Goal: Task Accomplishment & Management: Manage account settings

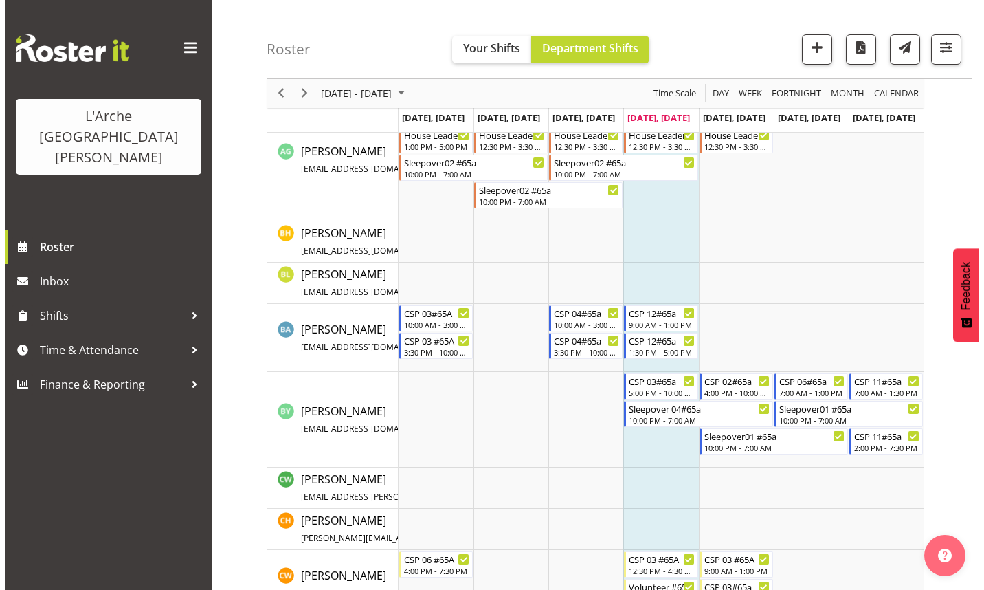
scroll to position [137, 0]
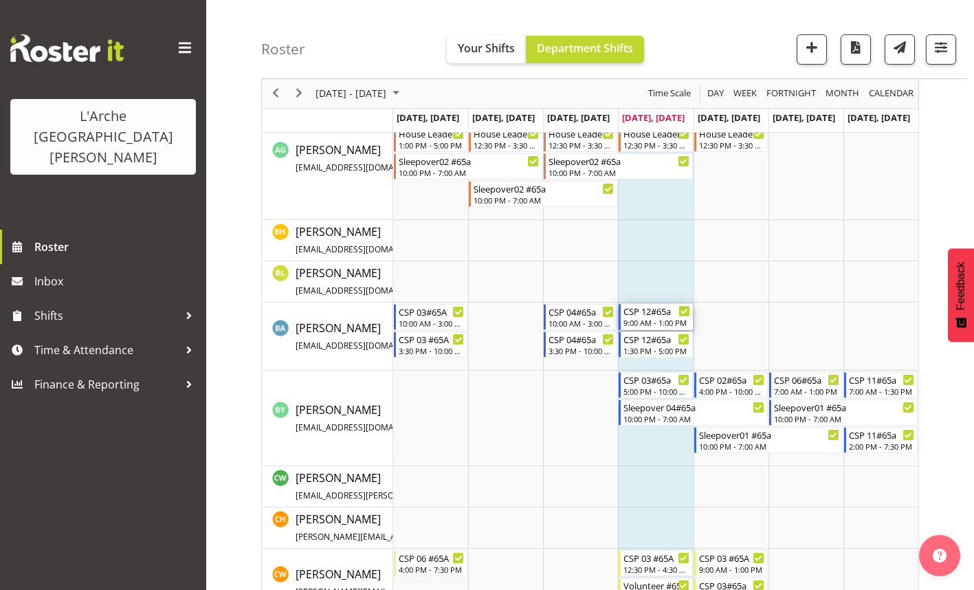
click at [647, 319] on div "9:00 AM - 1:00 PM" at bounding box center [657, 322] width 66 height 11
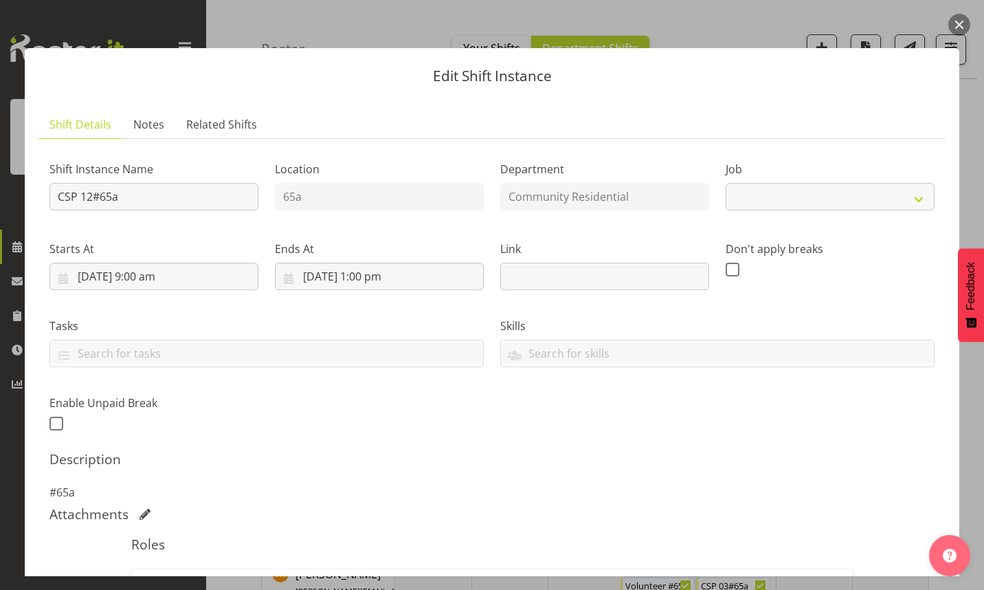
select select "2"
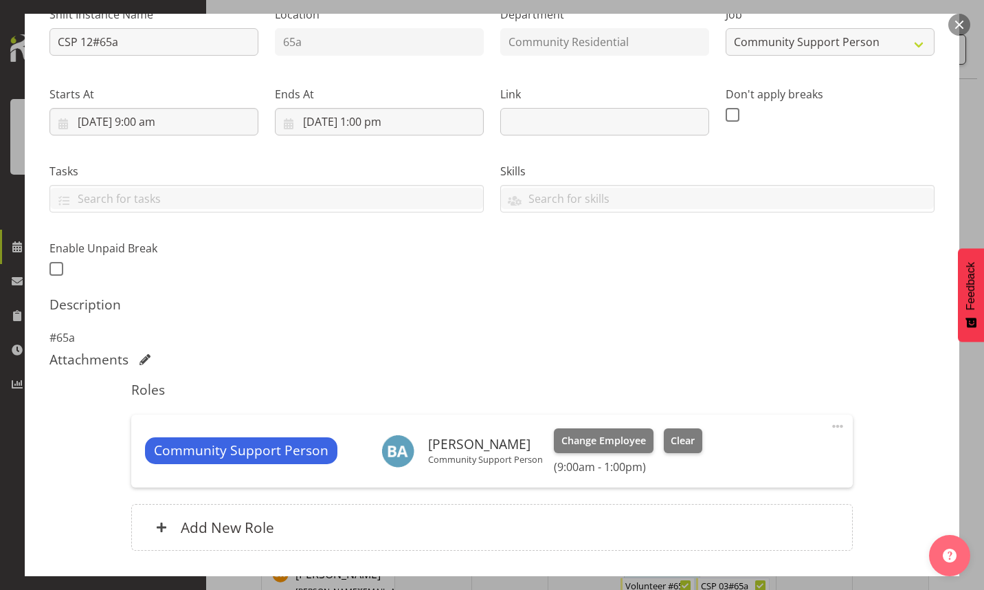
scroll to position [206, 0]
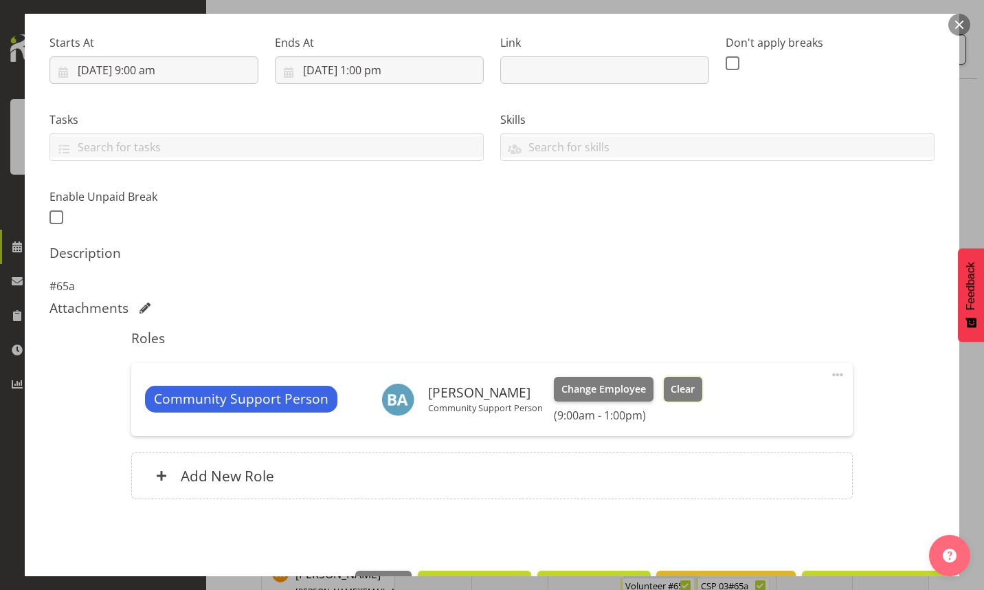
click at [677, 389] on span "Clear" at bounding box center [683, 389] width 24 height 15
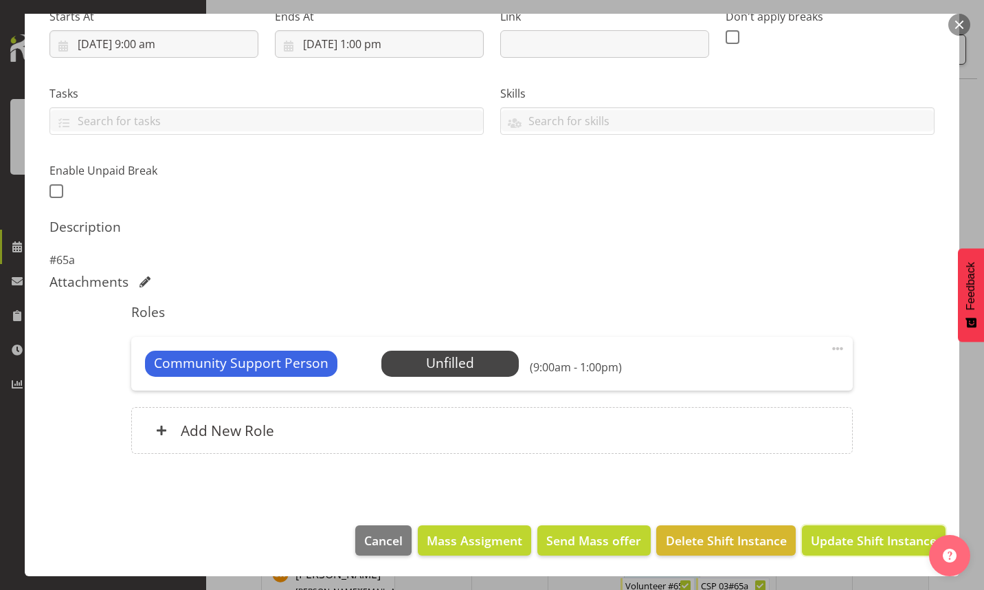
click at [860, 538] on span "Update Shift Instance" at bounding box center [874, 540] width 126 height 18
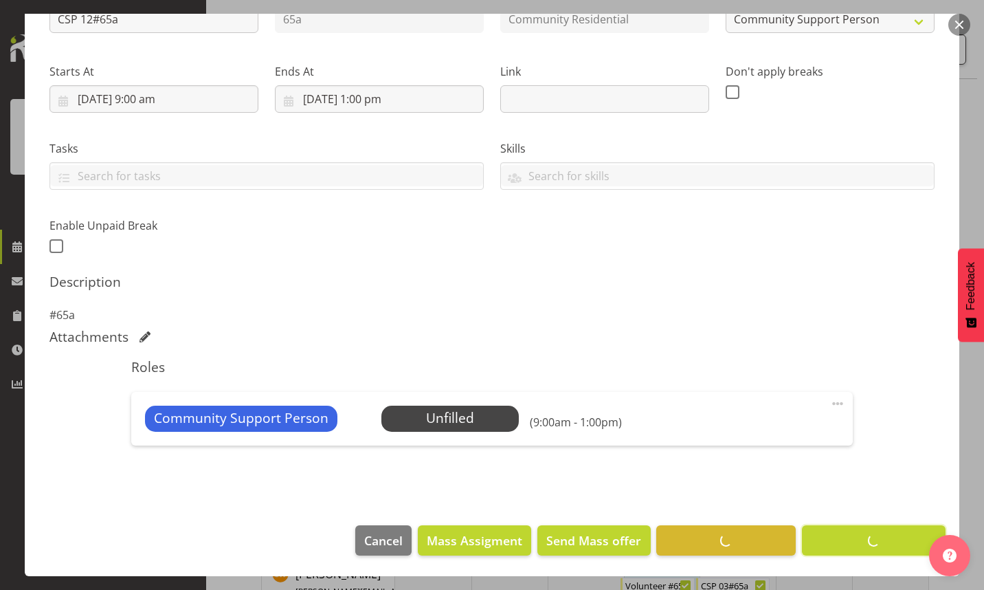
scroll to position [177, 0]
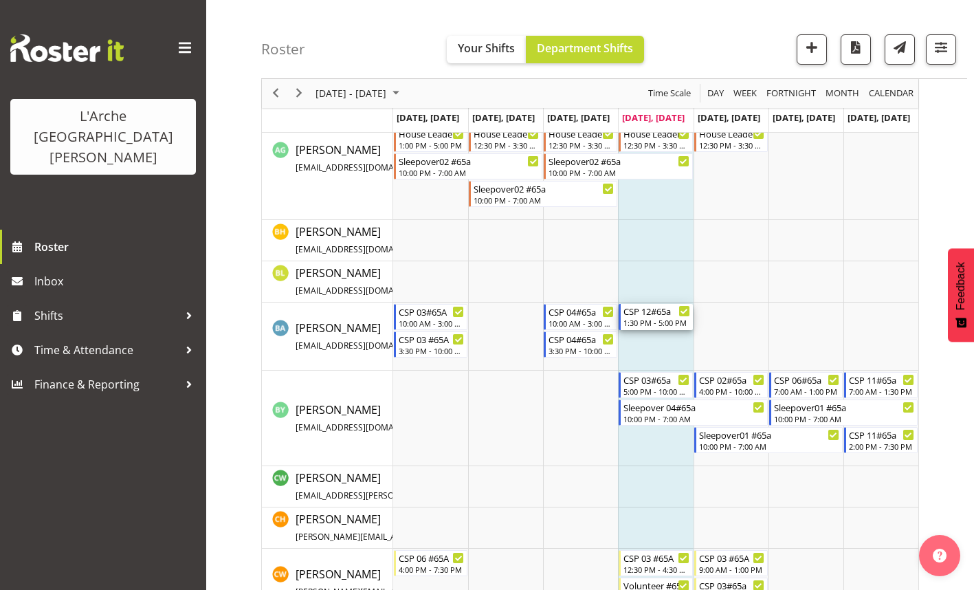
click at [657, 320] on div "1:30 PM - 5:00 PM" at bounding box center [657, 322] width 66 height 11
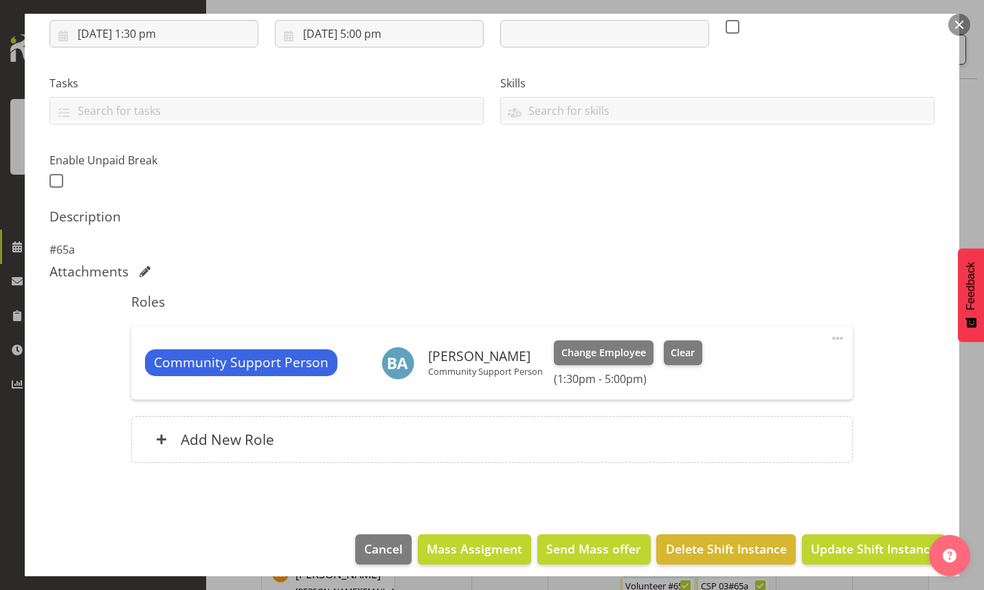
select select "2"
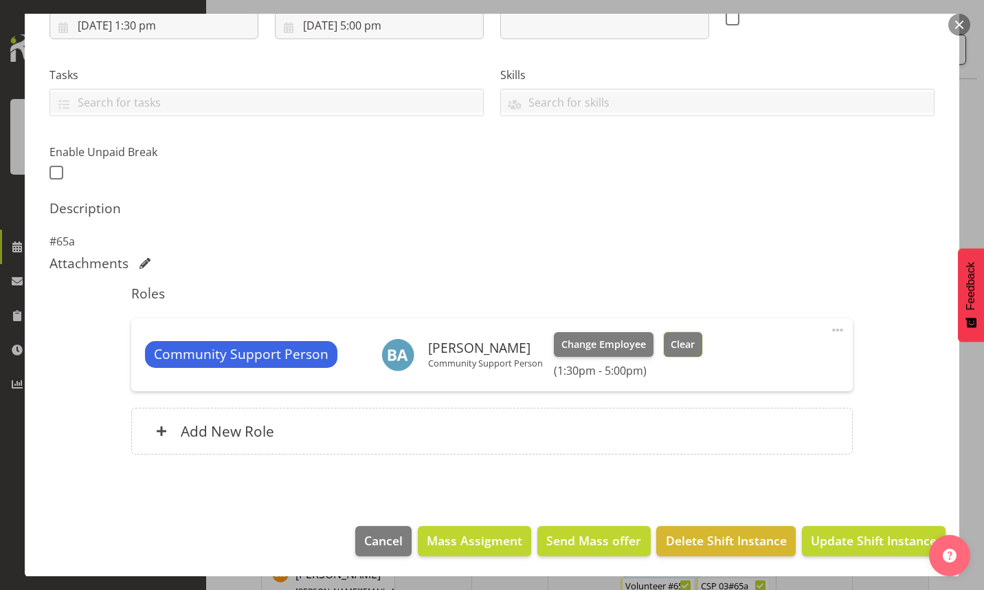
click at [682, 346] on span "Clear" at bounding box center [683, 344] width 24 height 15
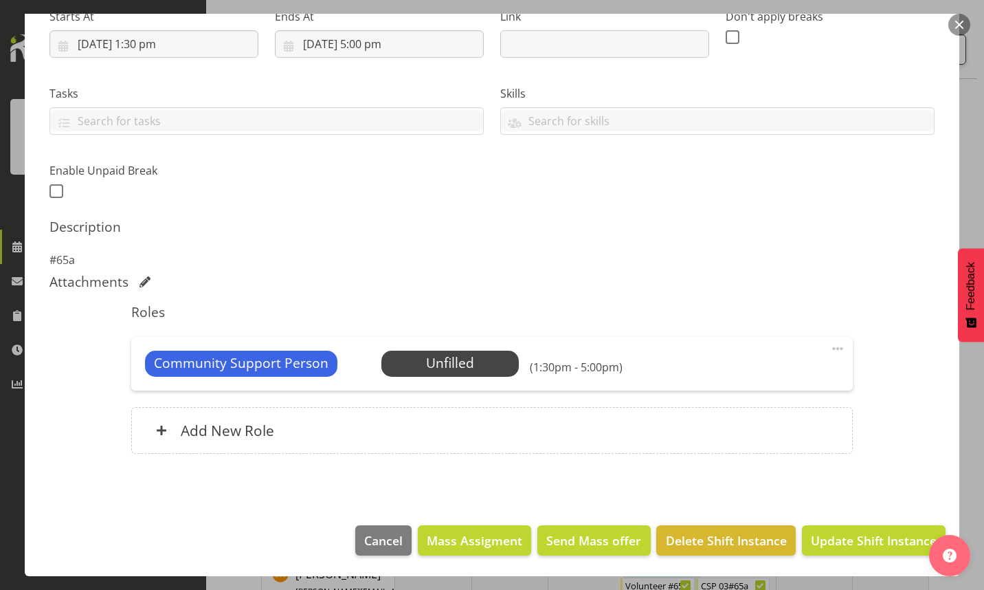
scroll to position [232, 0]
click at [848, 536] on span "Update Shift Instance" at bounding box center [874, 540] width 126 height 18
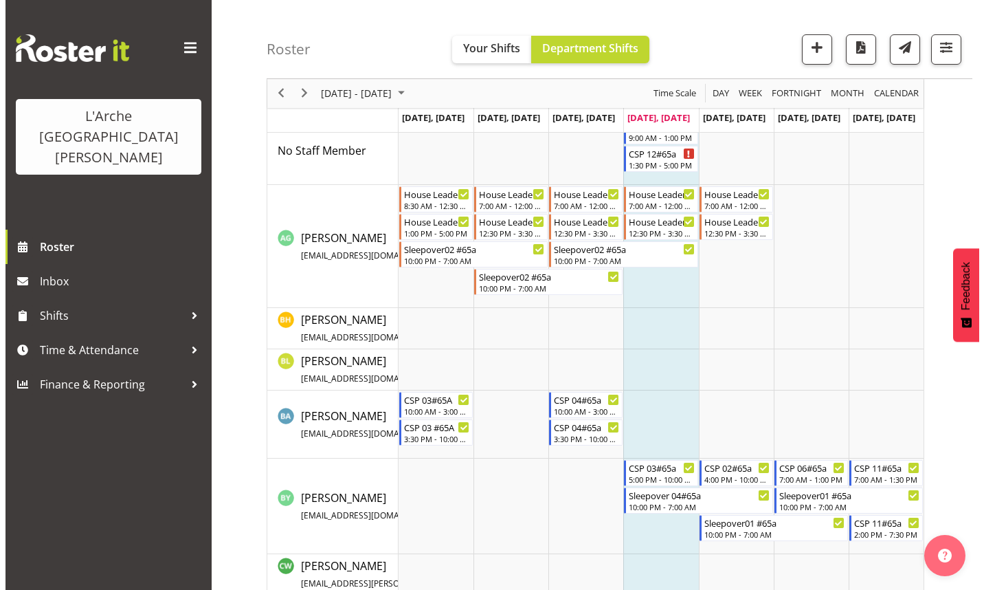
scroll to position [0, 0]
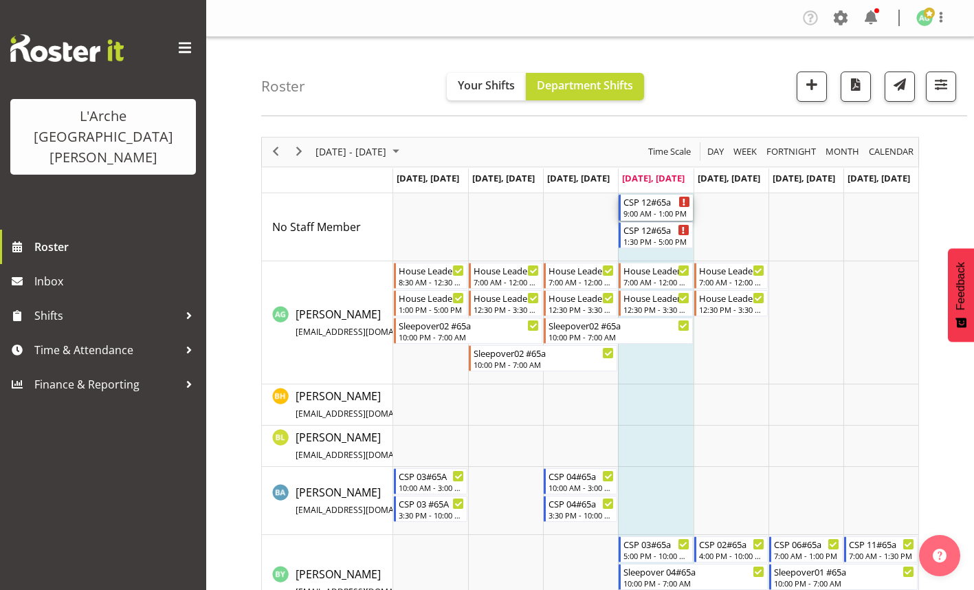
click at [659, 205] on div "CSP 12#65a" at bounding box center [657, 202] width 66 height 14
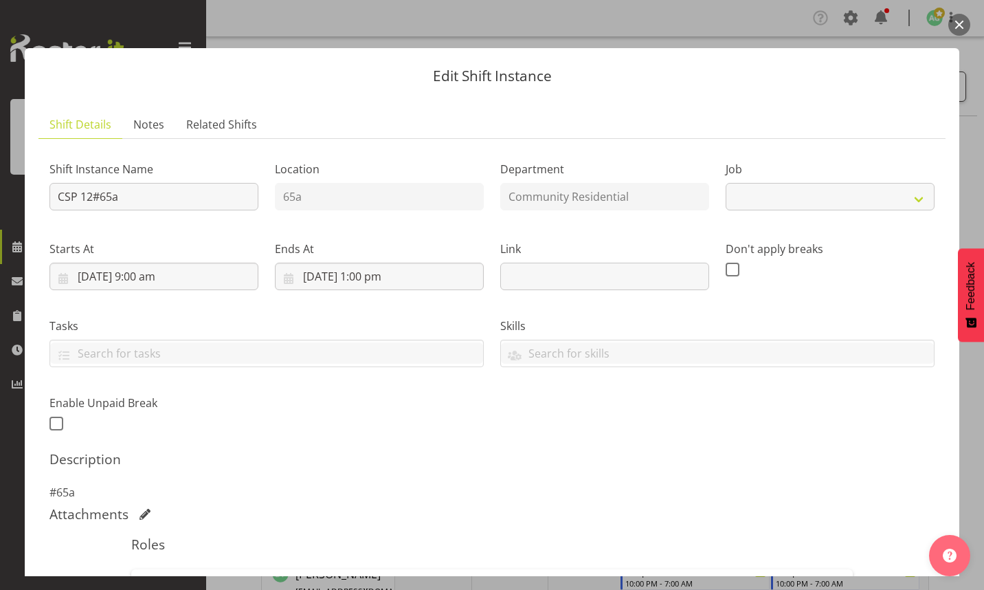
select select "2"
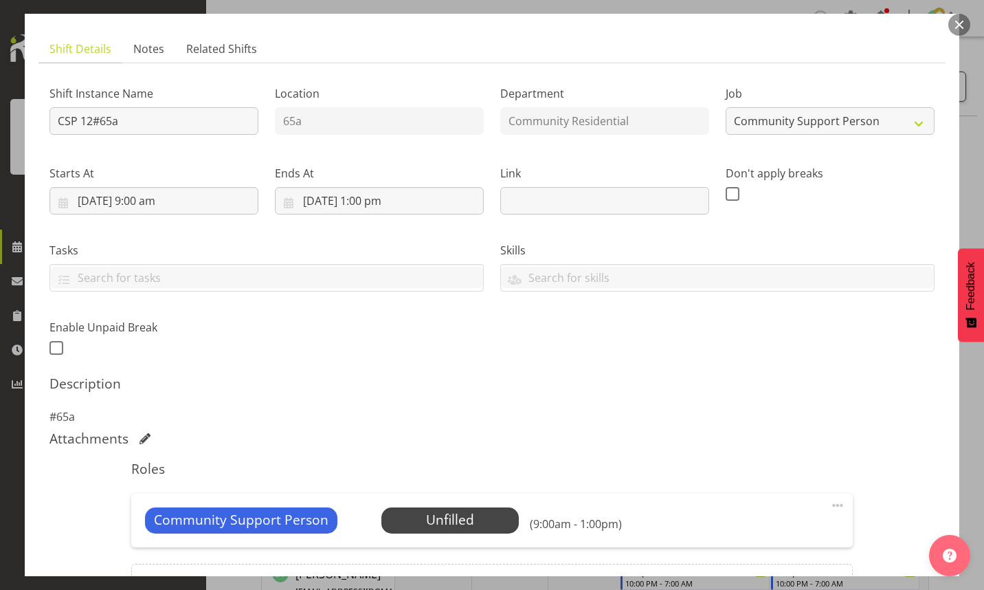
scroll to position [137, 0]
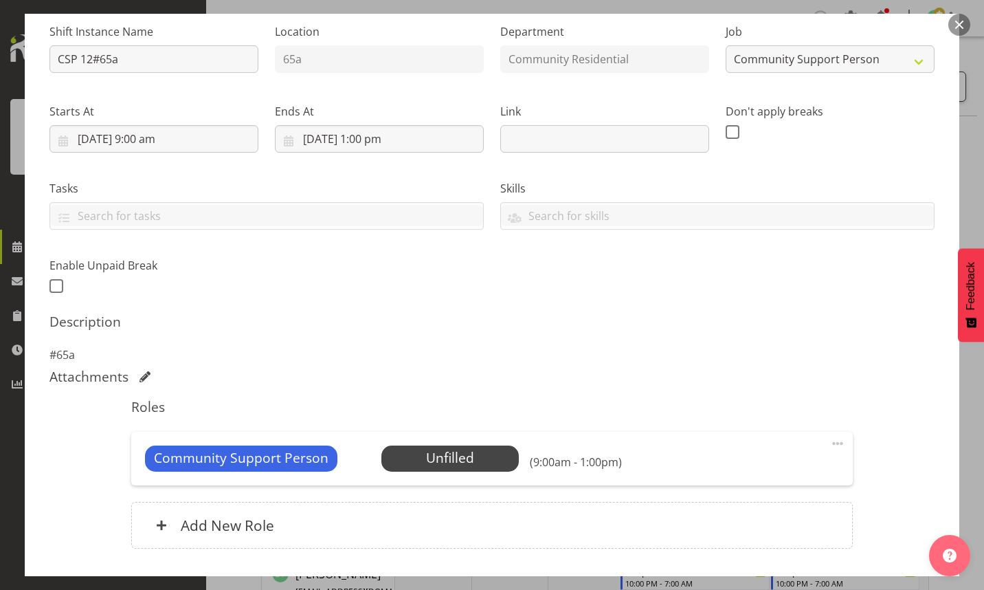
click at [830, 441] on span at bounding box center [838, 443] width 16 height 16
click at [738, 472] on link "Edit" at bounding box center [780, 473] width 132 height 25
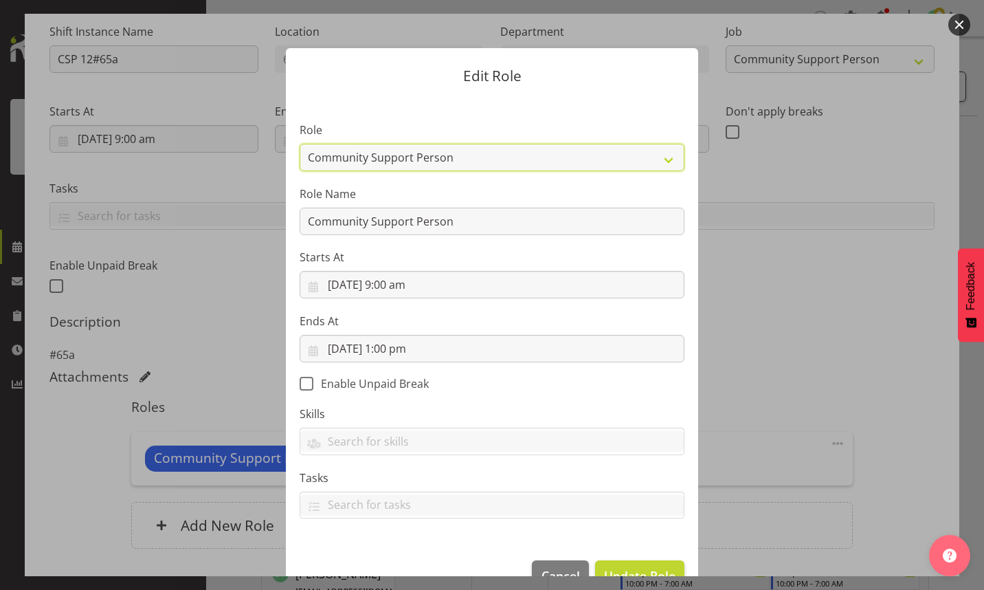
click at [661, 159] on select "Area Manager Art Coordination Community - SIL Community Leader Community Suppor…" at bounding box center [492, 157] width 385 height 27
select select "287"
click at [300, 144] on select "Area Manager Art Coordination Community - SIL Community Leader Community Suppor…" at bounding box center [492, 157] width 385 height 27
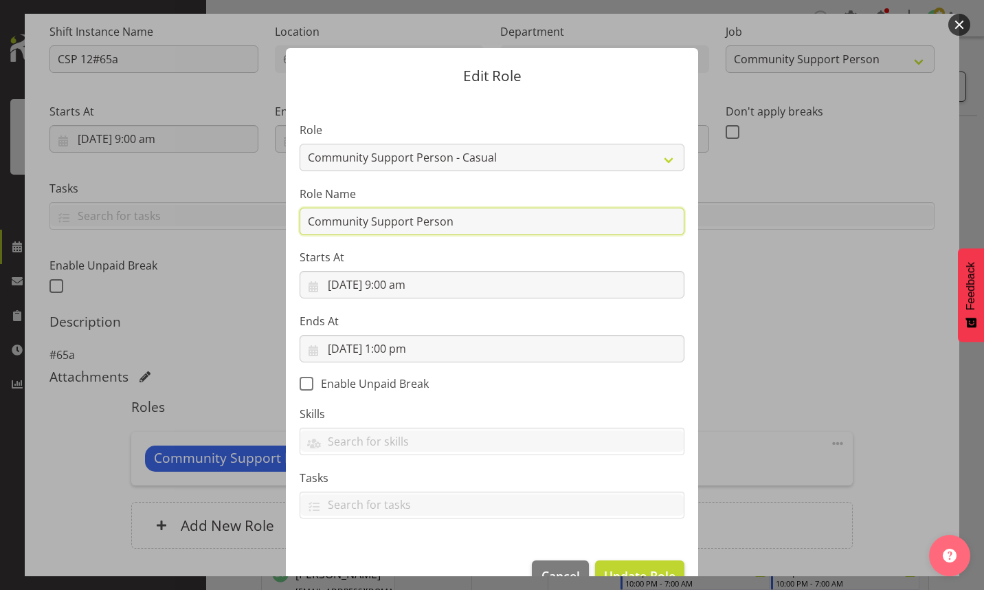
click at [483, 225] on input "Community Support Person" at bounding box center [492, 221] width 385 height 27
type input "C"
type input "CSP 06 #65A"
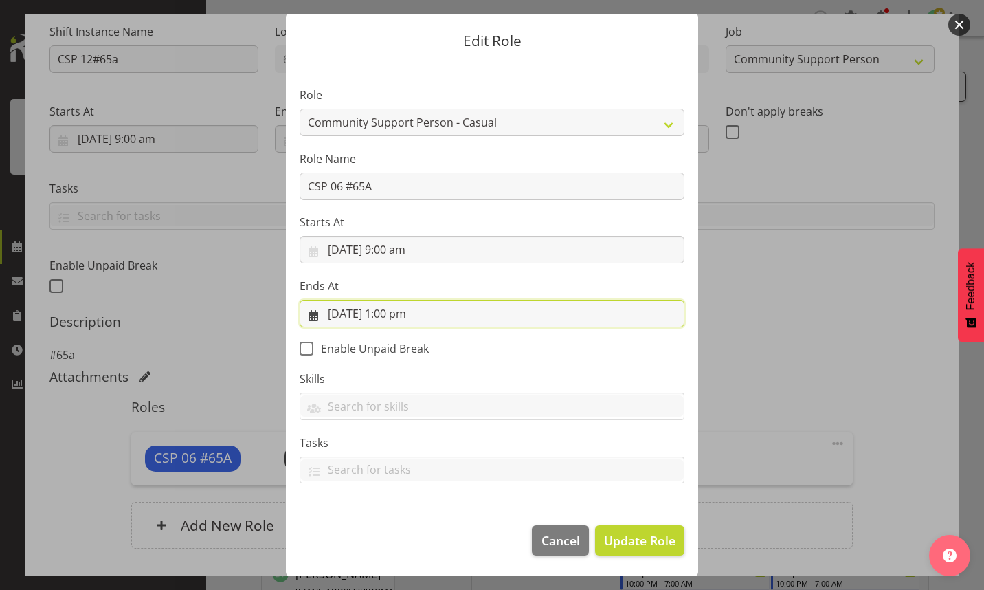
click at [395, 313] on input "[DATE] 1:00 pm" at bounding box center [492, 313] width 385 height 27
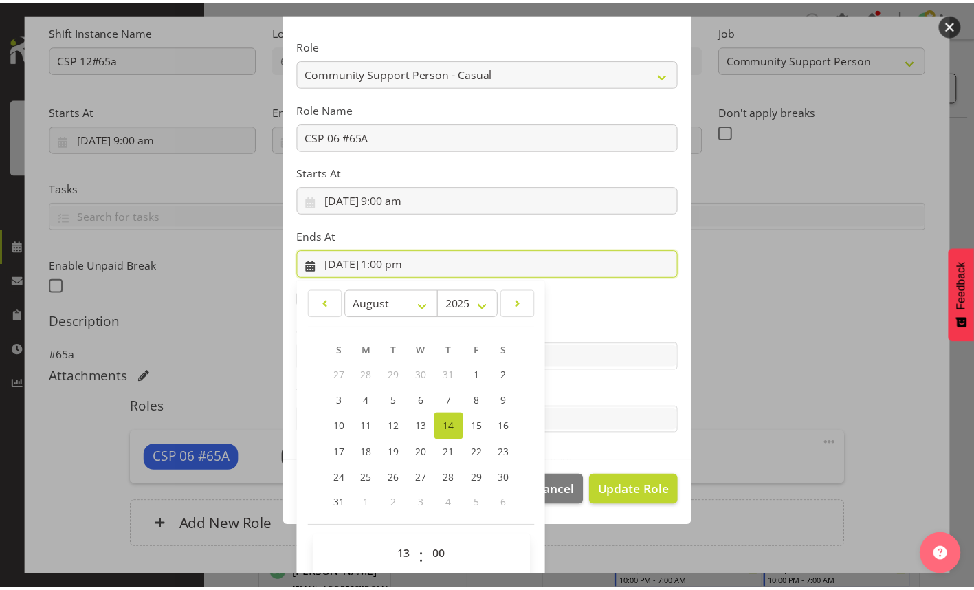
scroll to position [100, 0]
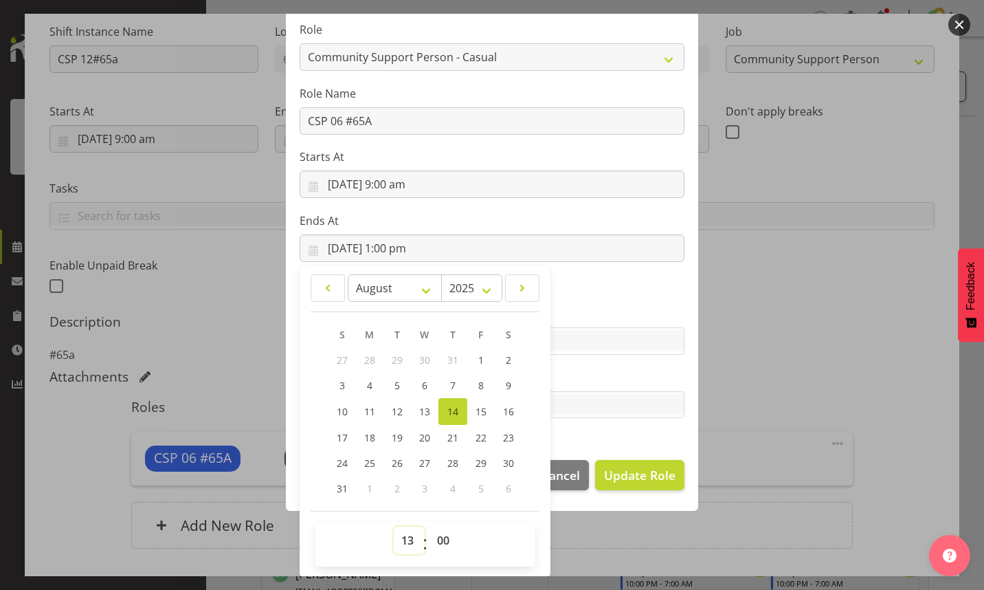
click at [401, 540] on select "00 01 02 03 04 05 06 07 08 09 10 11 12 13 14 15 16 17 18 19 20 21 22 23" at bounding box center [409, 540] width 31 height 27
select select "12"
click at [394, 527] on select "00 01 02 03 04 05 06 07 08 09 10 11 12 13 14 15 16 17 18 19 20 21 22 23" at bounding box center [409, 540] width 31 height 27
type input "[DATE] 12:00 pm"
click at [627, 477] on span "Update Role" at bounding box center [639, 475] width 71 height 18
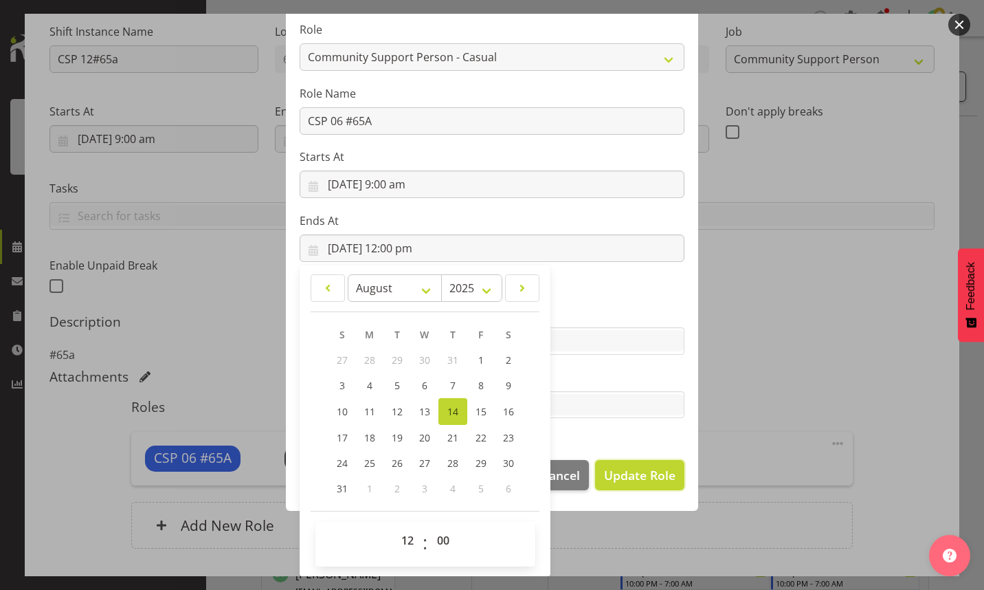
select select
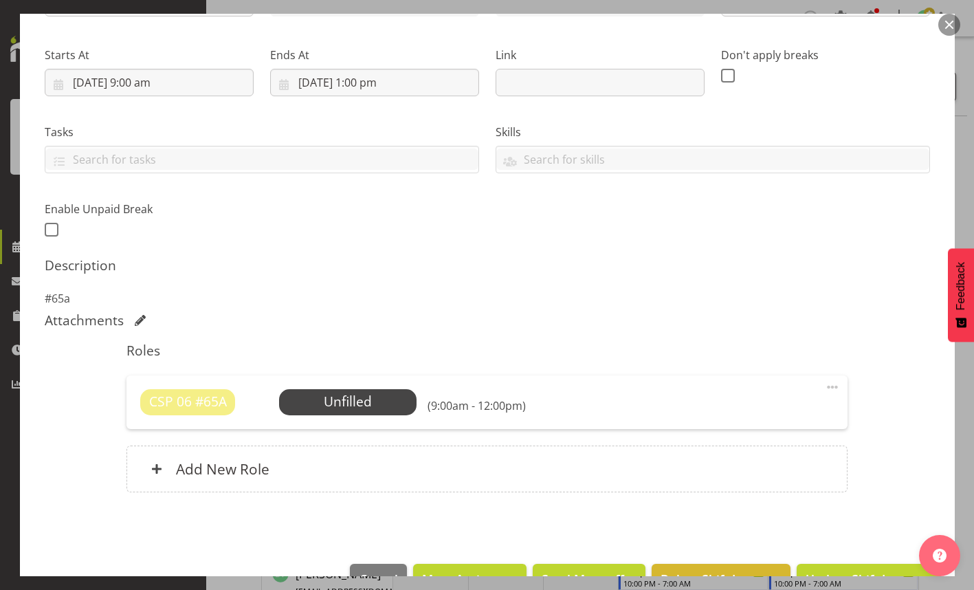
scroll to position [232, 0]
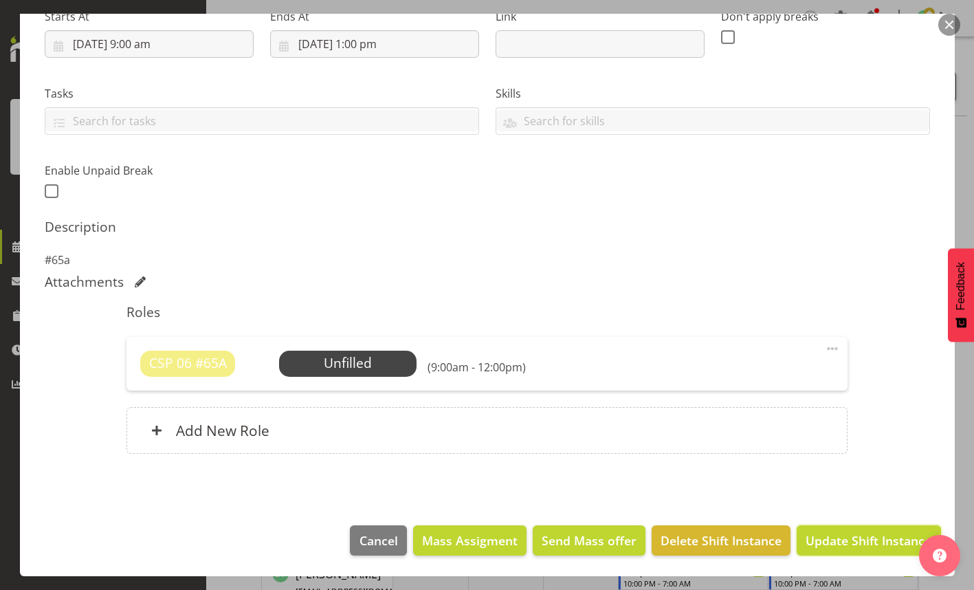
click at [828, 541] on span "Update Shift Instance" at bounding box center [869, 540] width 126 height 18
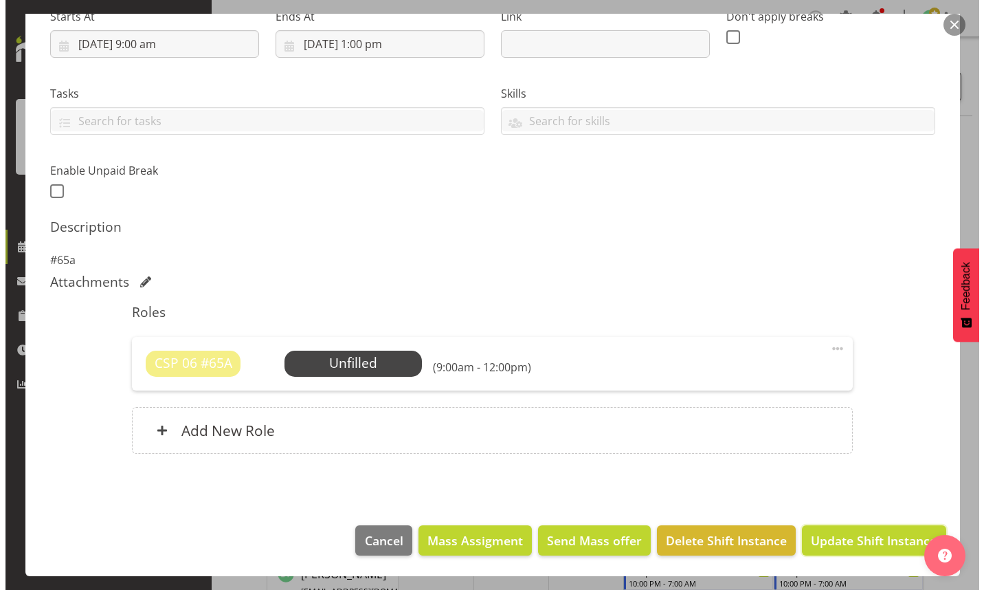
scroll to position [177, 0]
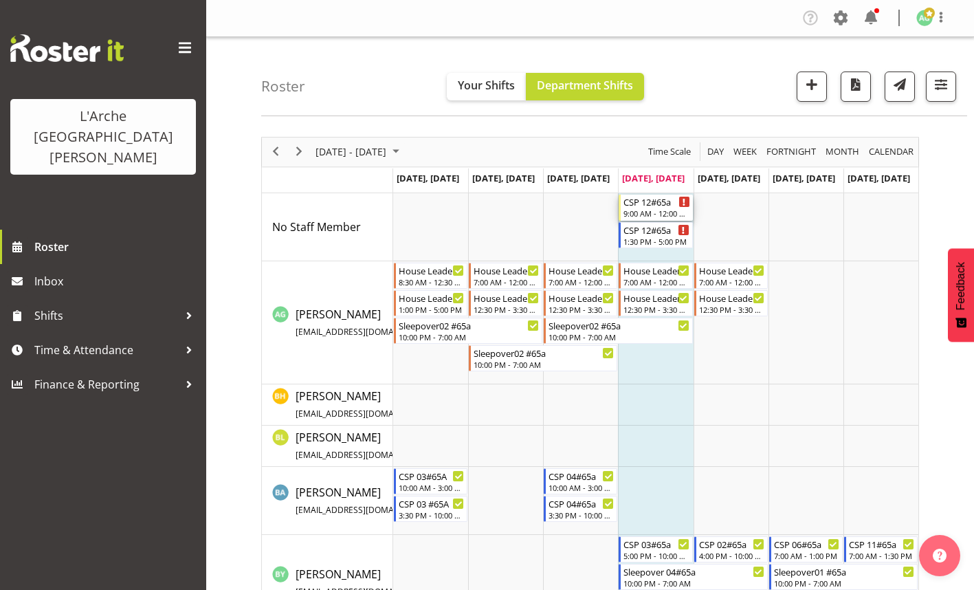
click at [661, 215] on div "9:00 AM - 12:00 PM" at bounding box center [657, 213] width 66 height 11
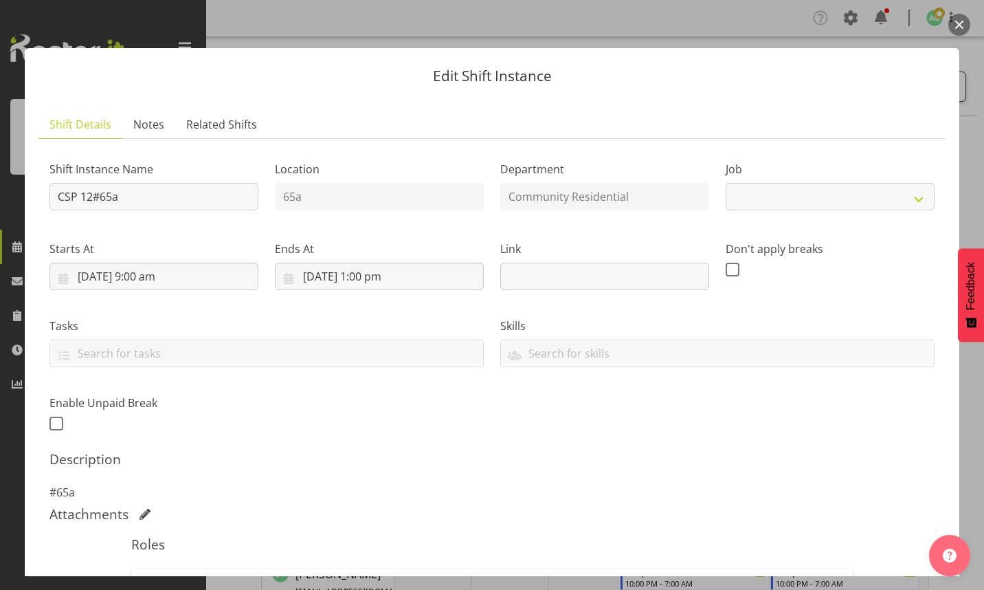
select select "2"
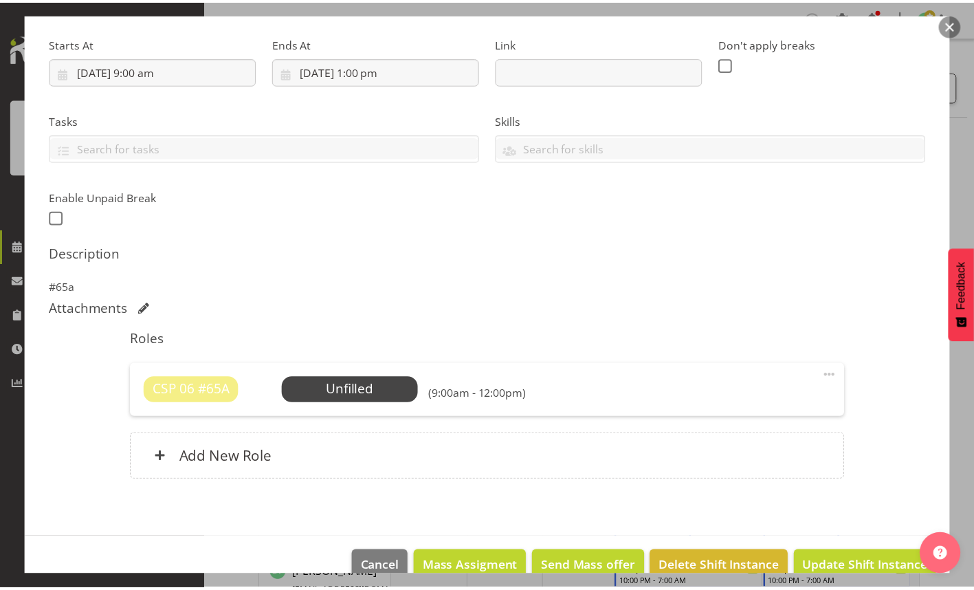
scroll to position [206, 0]
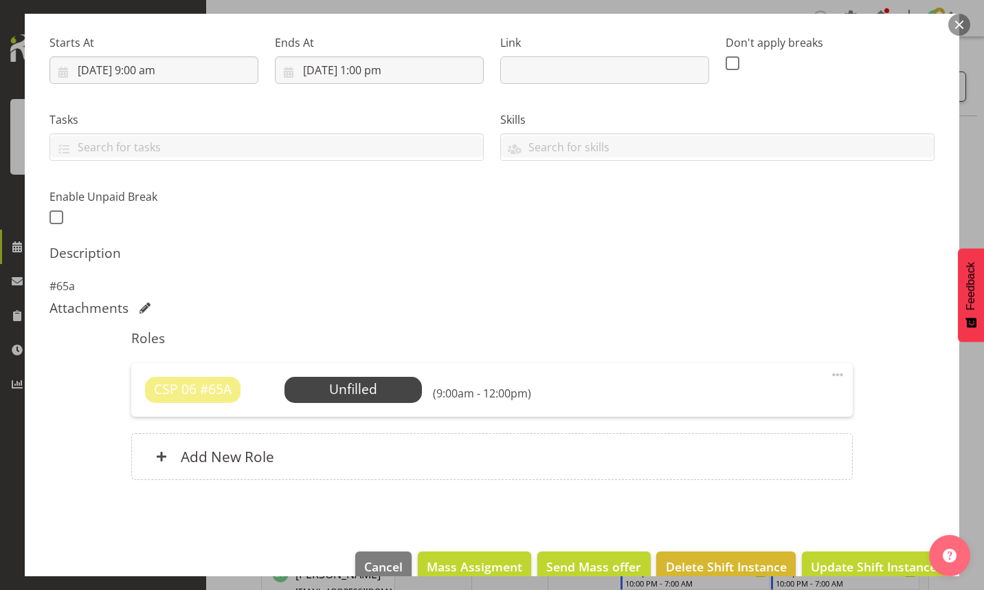
click at [0, 0] on span "Select Employee" at bounding box center [0, 0] width 0 height 0
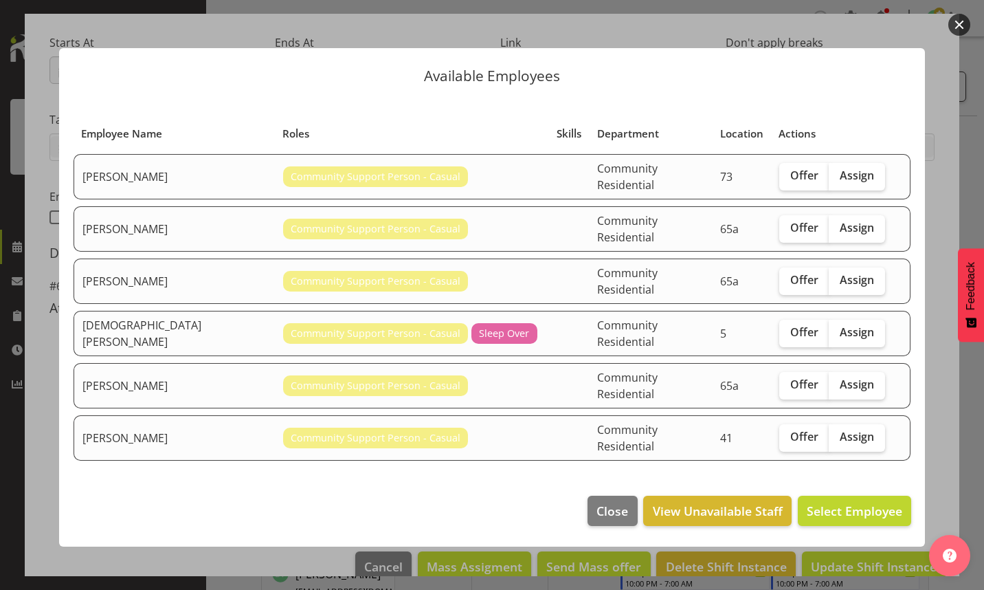
click at [791, 287] on span "Offer" at bounding box center [805, 280] width 28 height 14
click at [789, 285] on input "Offer" at bounding box center [784, 280] width 9 height 9
checkbox input "true"
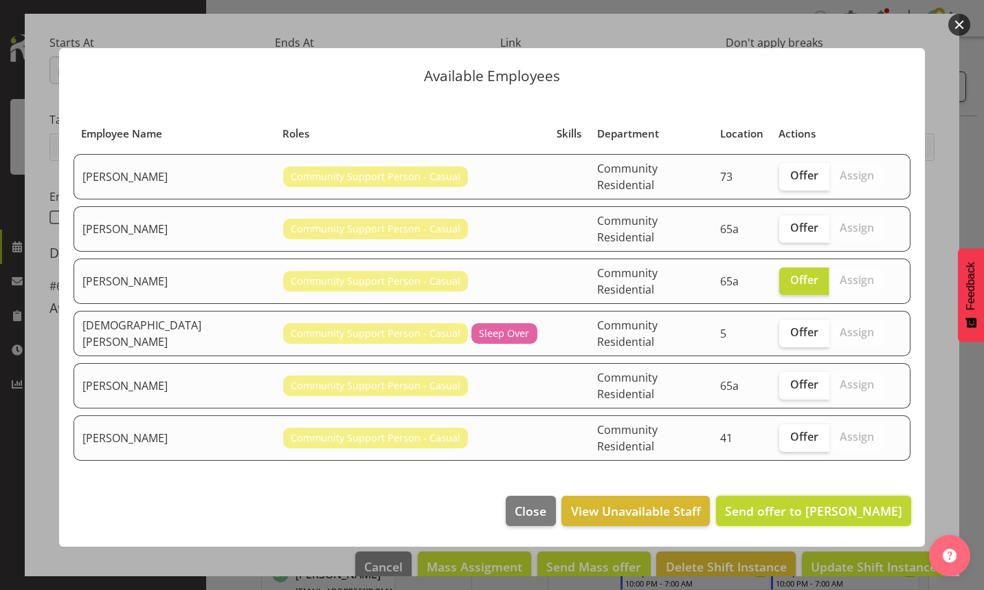
click at [816, 503] on span "Send offer to [PERSON_NAME]" at bounding box center [813, 511] width 177 height 16
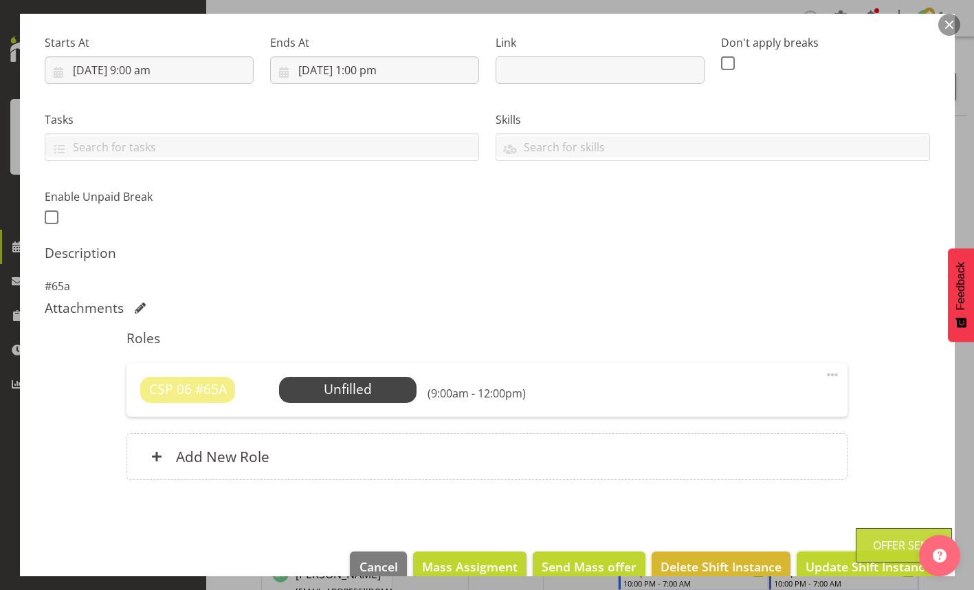
click at [841, 562] on span "Update Shift Instance" at bounding box center [869, 567] width 126 height 18
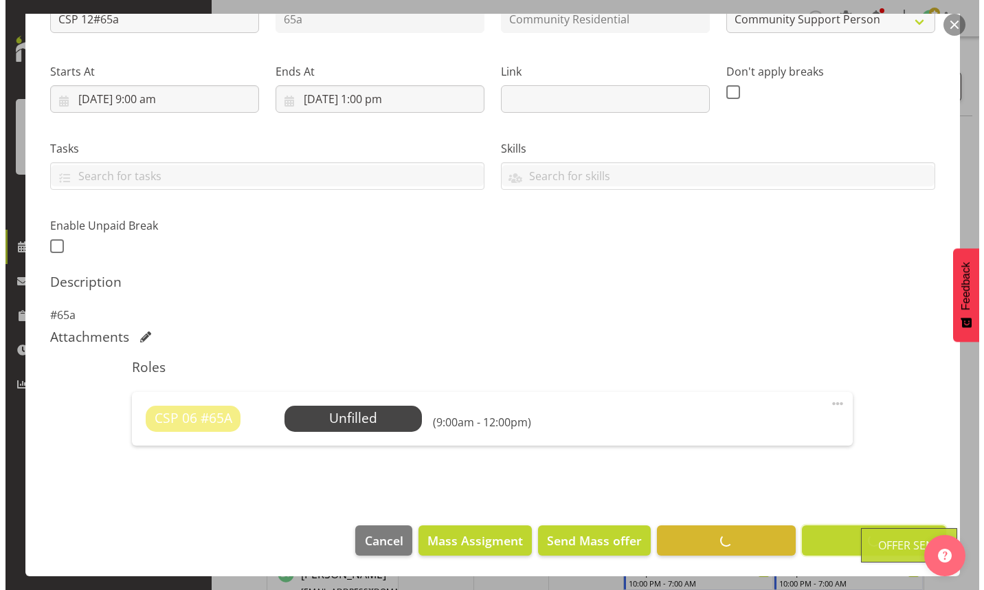
scroll to position [177, 0]
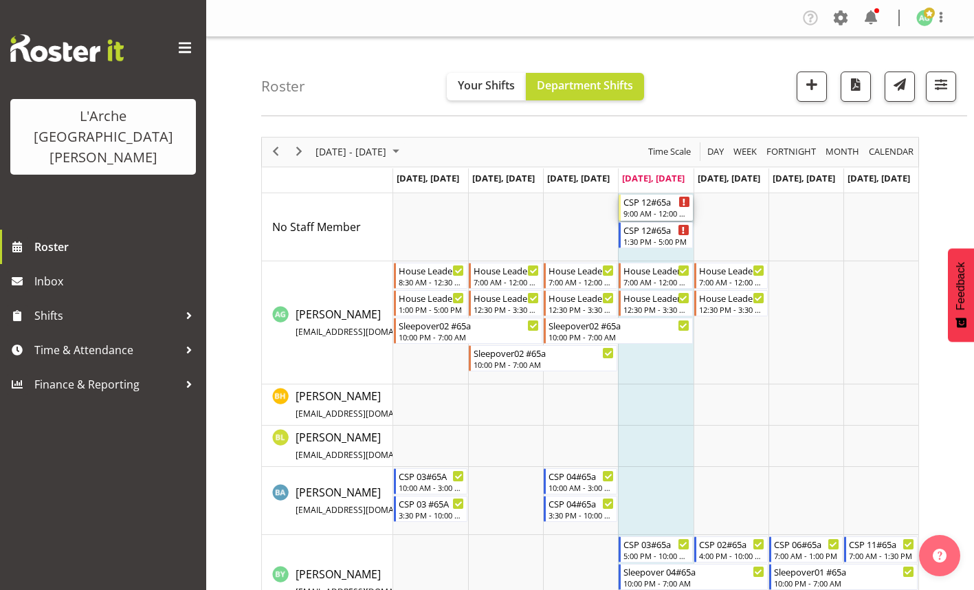
click at [655, 208] on div "CSP 12#65a 9:00 AM - 12:00 PM" at bounding box center [657, 208] width 66 height 26
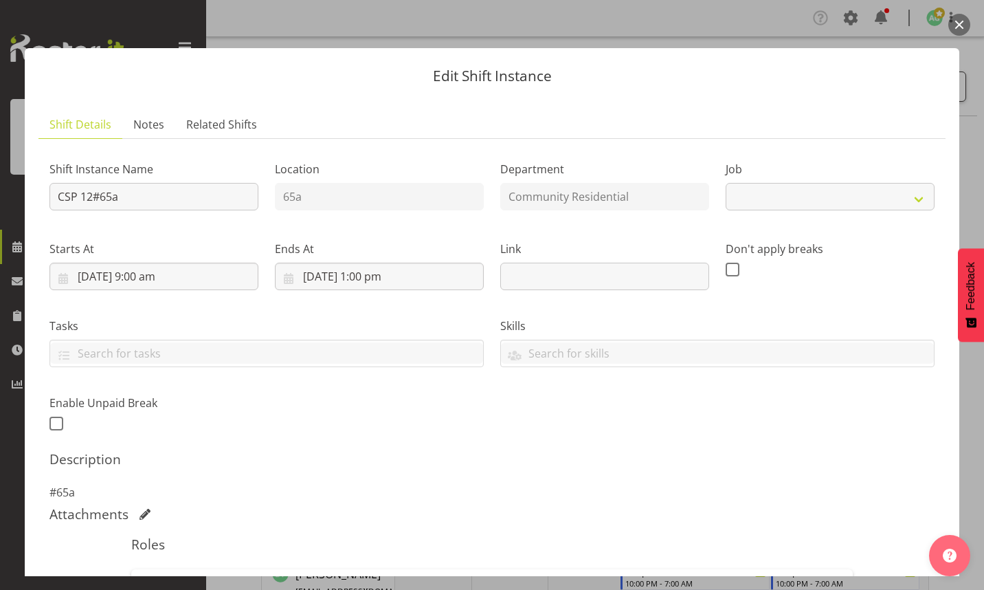
select select "2"
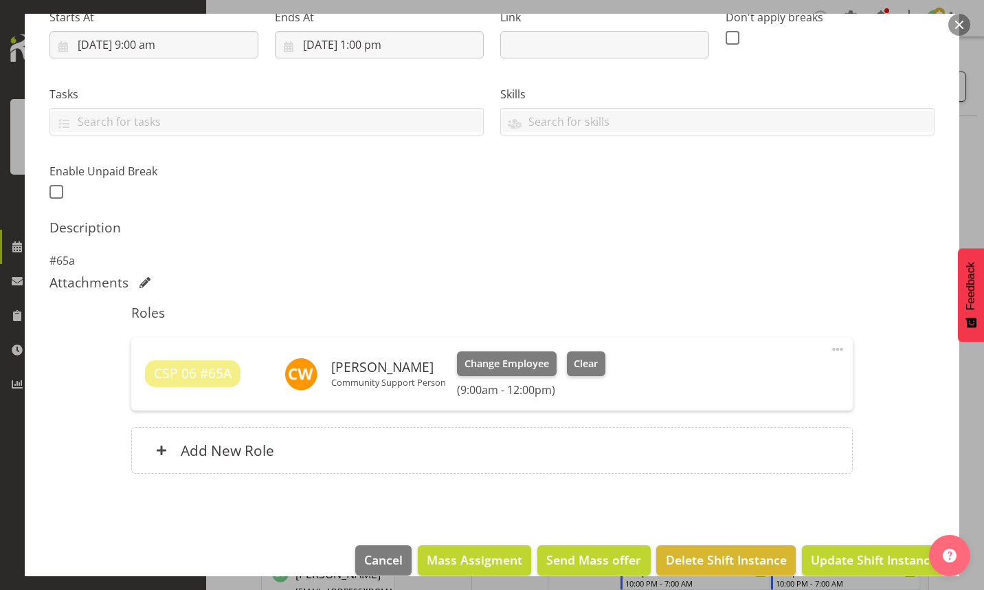
scroll to position [251, 0]
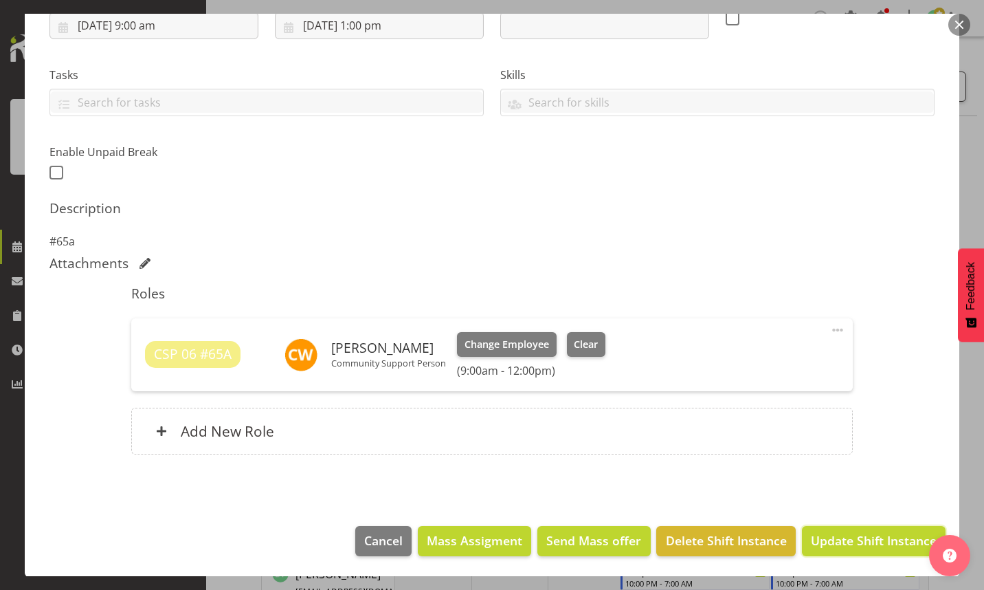
click at [838, 540] on span "Update Shift Instance" at bounding box center [874, 540] width 126 height 18
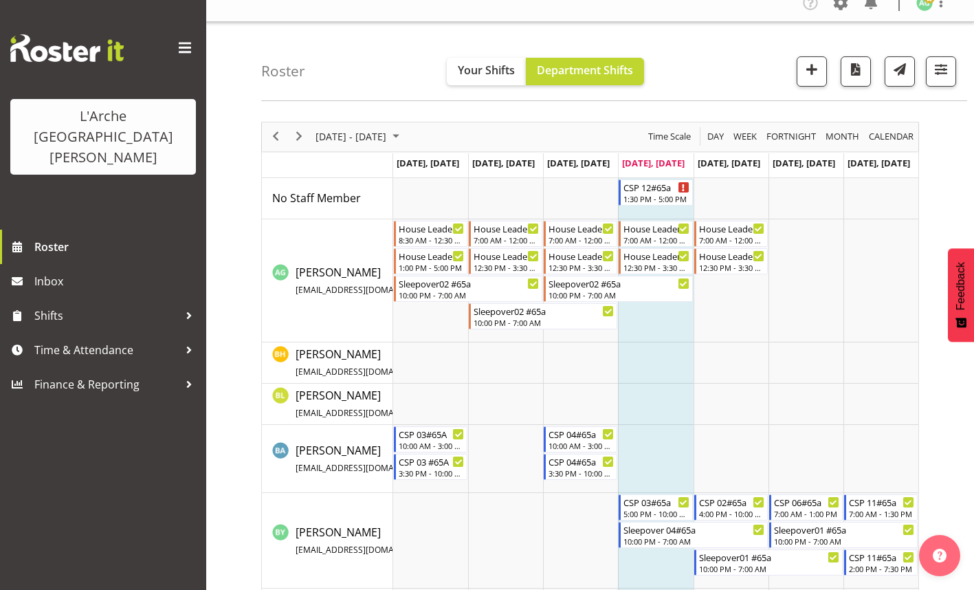
scroll to position [0, 0]
